Goal: Information Seeking & Learning: Compare options

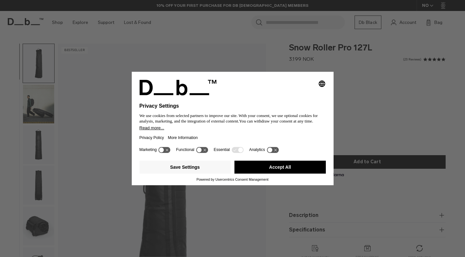
click at [277, 169] on button "Accept All" at bounding box center [279, 167] width 91 height 13
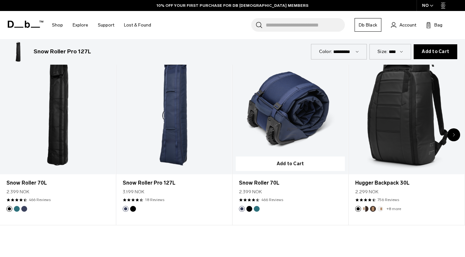
scroll to position [314, 0]
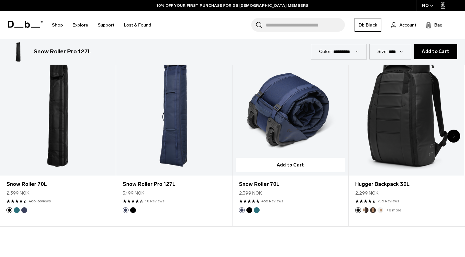
click at [286, 127] on link "Snow Roller 70L" at bounding box center [291, 111] width 116 height 129
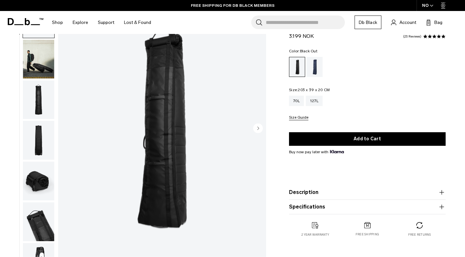
scroll to position [45, 0]
click at [297, 103] on div "70L" at bounding box center [296, 101] width 15 height 10
